Goal: Information Seeking & Learning: Learn about a topic

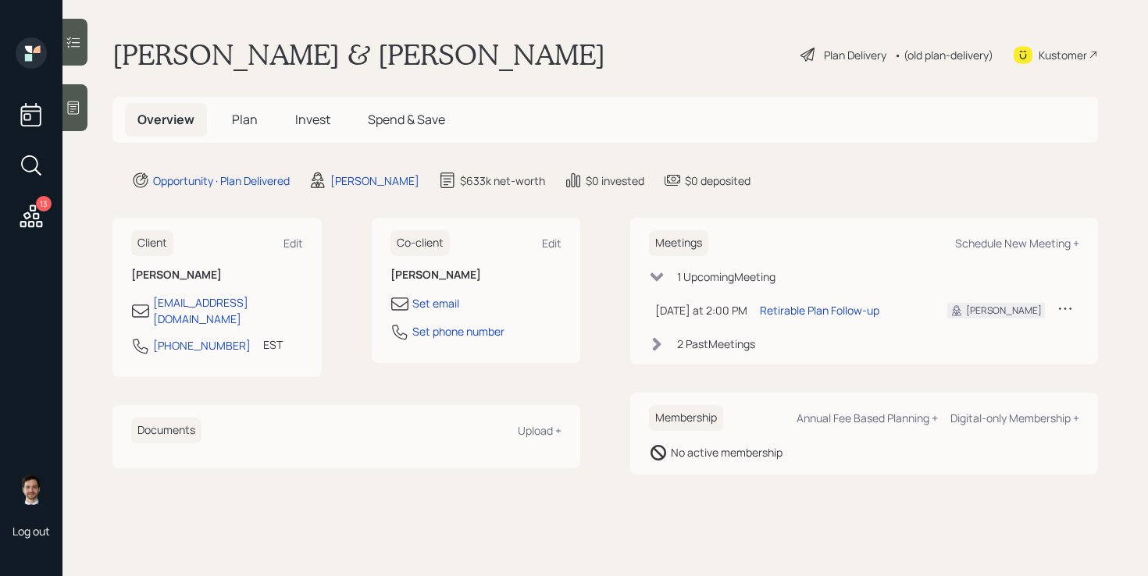
click at [244, 120] on span "Plan" at bounding box center [245, 119] width 26 height 17
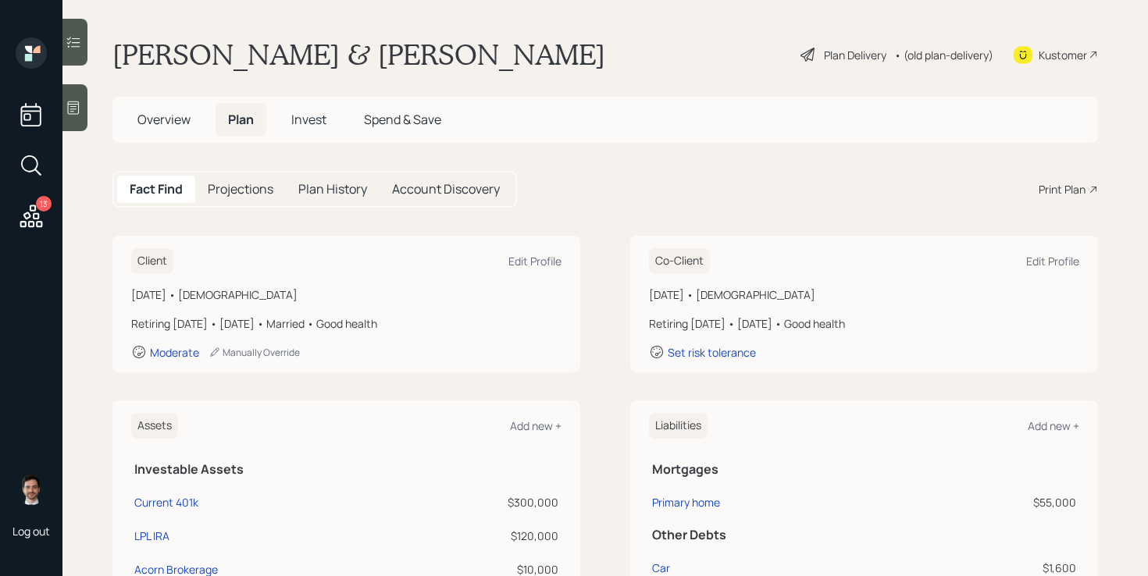
click at [847, 57] on div "Plan Delivery" at bounding box center [855, 55] width 62 height 16
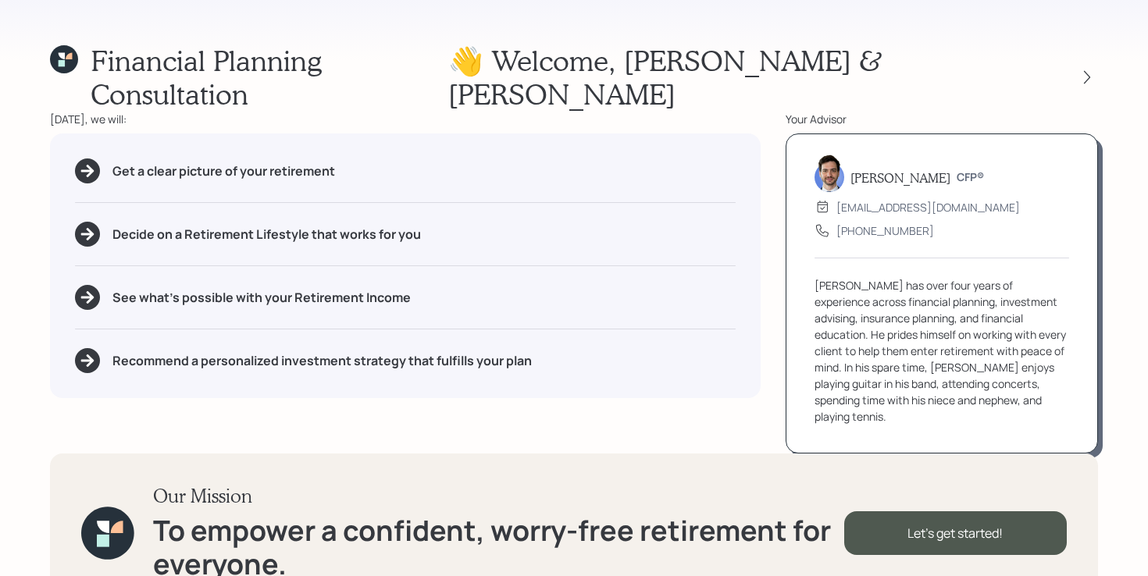
click at [1081, 46] on div "👋 Welcome , [PERSON_NAME] & [PERSON_NAME]" at bounding box center [773, 77] width 650 height 67
click at [1082, 70] on icon at bounding box center [1088, 78] width 16 height 16
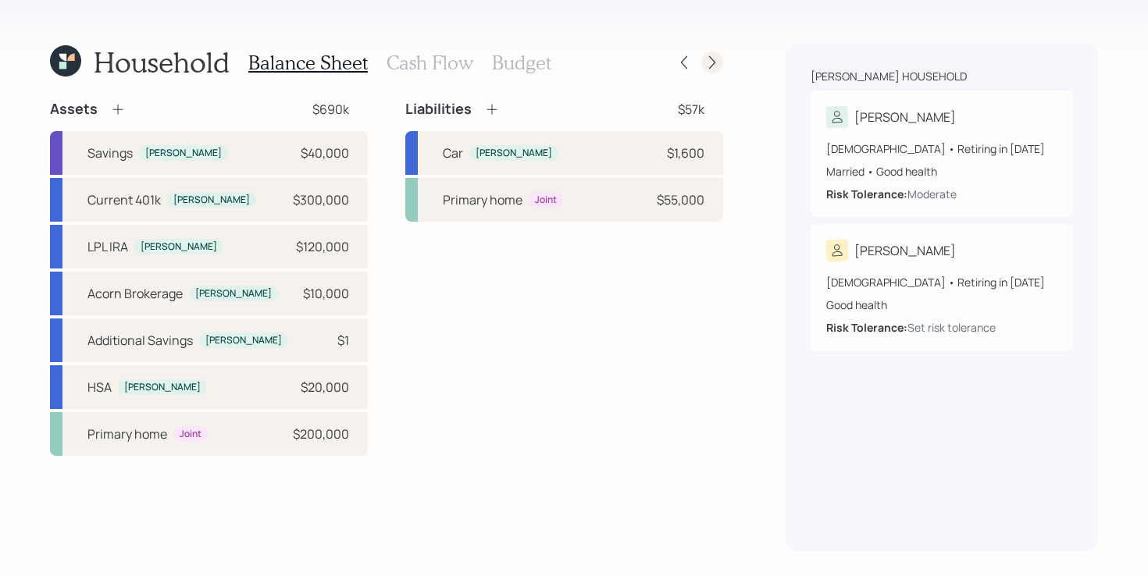
click at [714, 62] on icon at bounding box center [713, 63] width 16 height 16
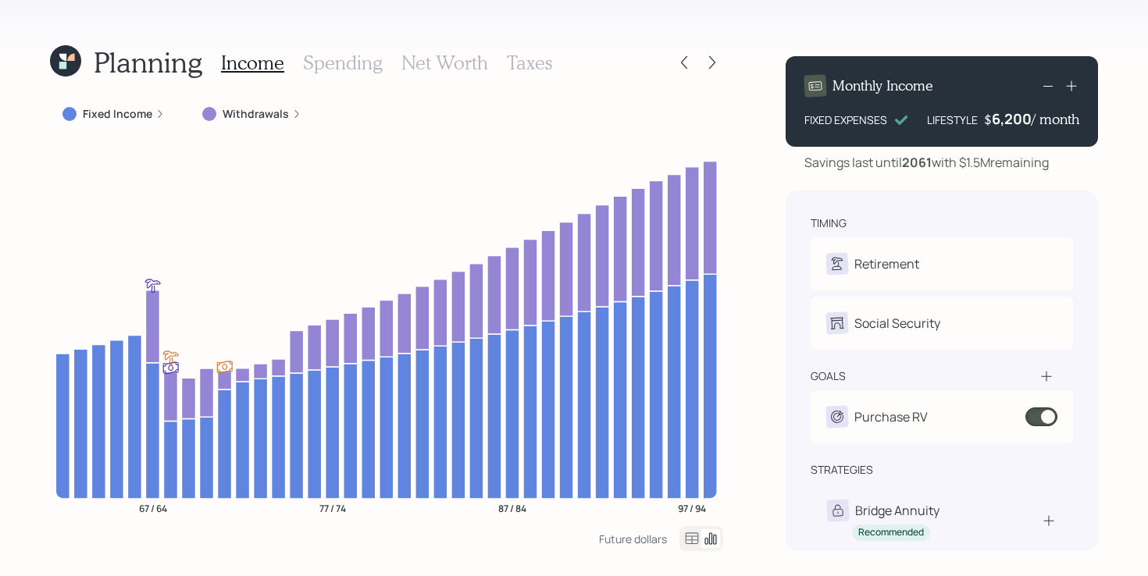
click at [714, 62] on icon at bounding box center [713, 63] width 16 height 16
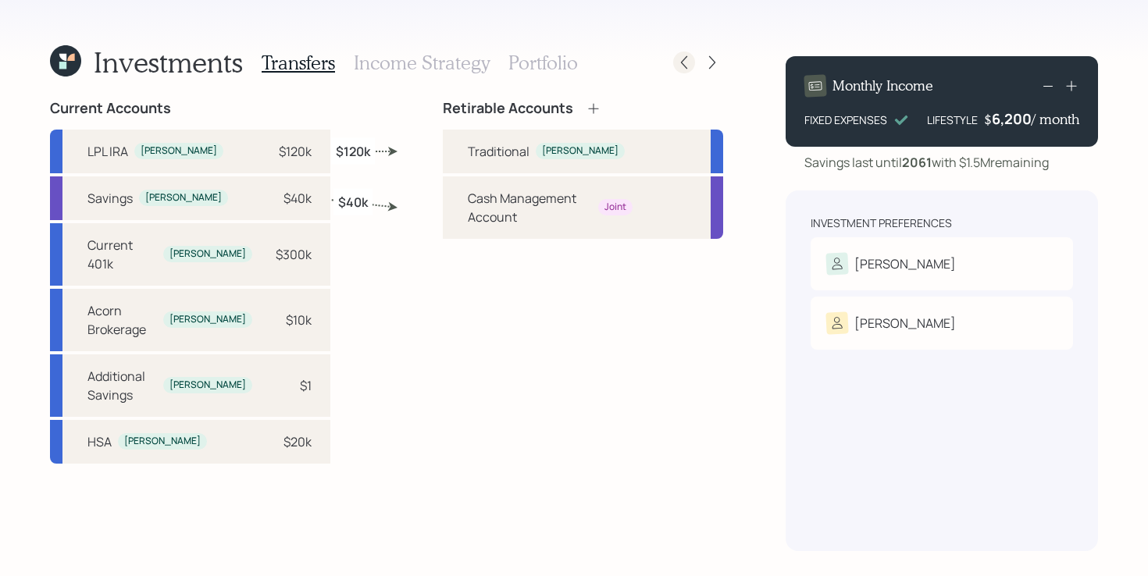
click at [676, 62] on icon at bounding box center [684, 63] width 16 height 16
